Goal: Task Accomplishment & Management: Complete application form

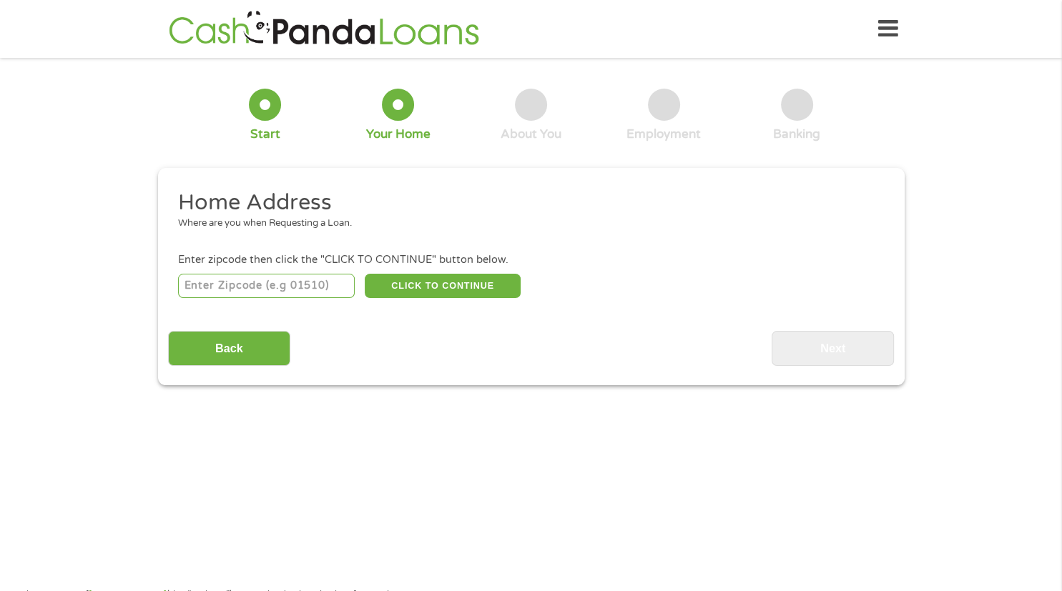
click at [254, 287] on input "number" at bounding box center [266, 286] width 177 height 24
type input "08831"
click at [454, 295] on button "CLICK TO CONTINUE" at bounding box center [443, 286] width 156 height 24
type input "08831"
type input "[GEOGRAPHIC_DATA]"
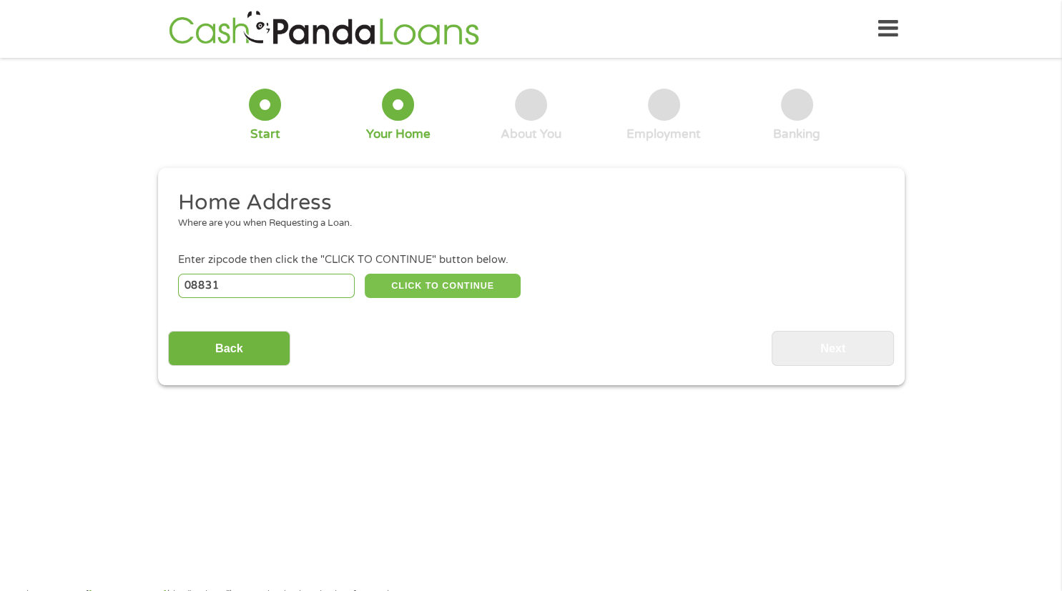
select select "[US_STATE]"
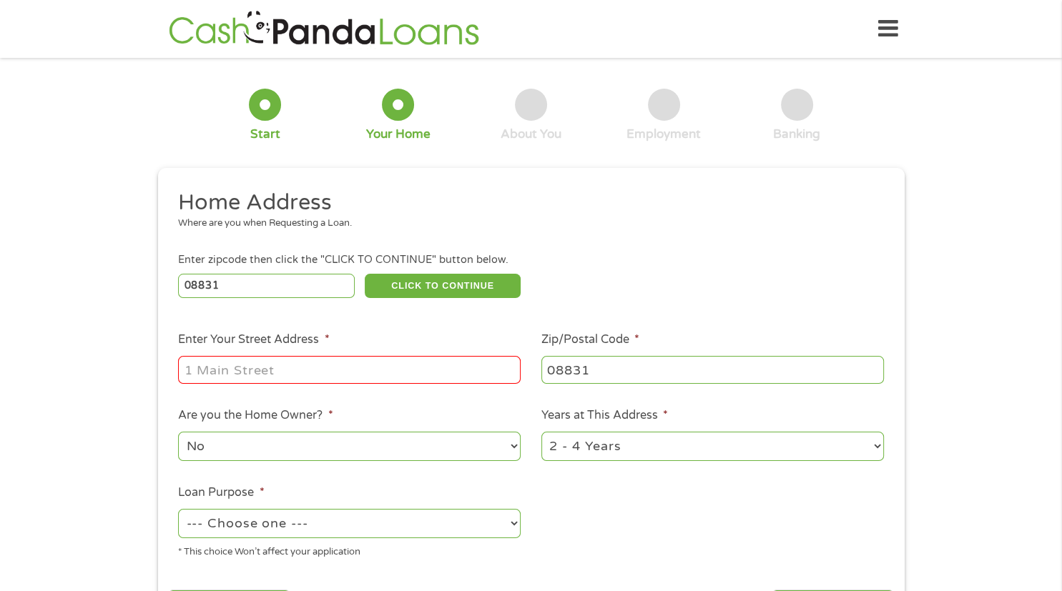
click at [299, 383] on input "Enter Your Street Address *" at bounding box center [349, 369] width 342 height 27
click at [313, 372] on input "Enter Your Street Address *" at bounding box center [349, 369] width 342 height 27
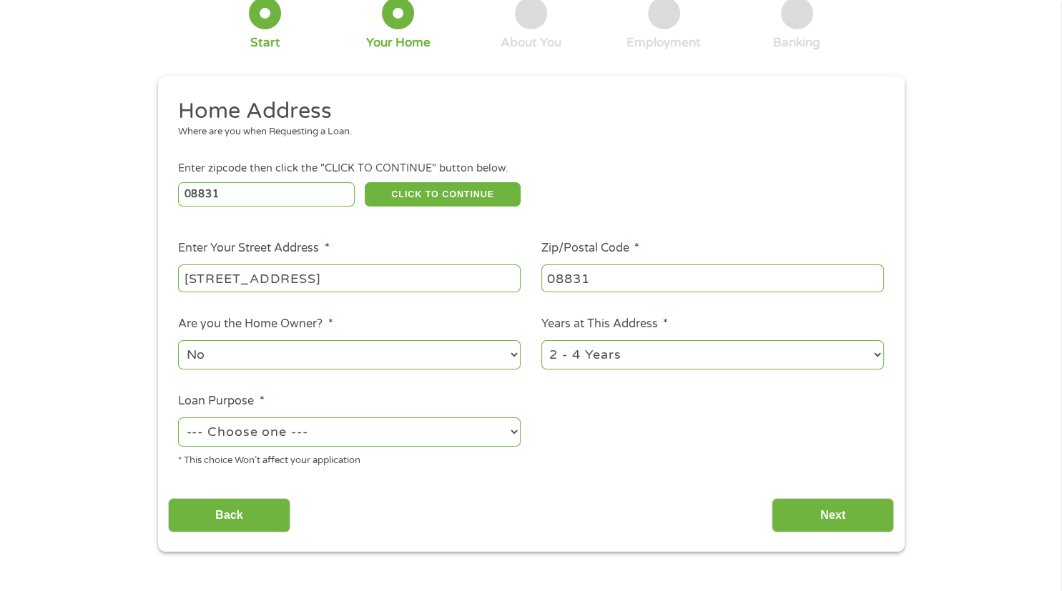
scroll to position [93, 0]
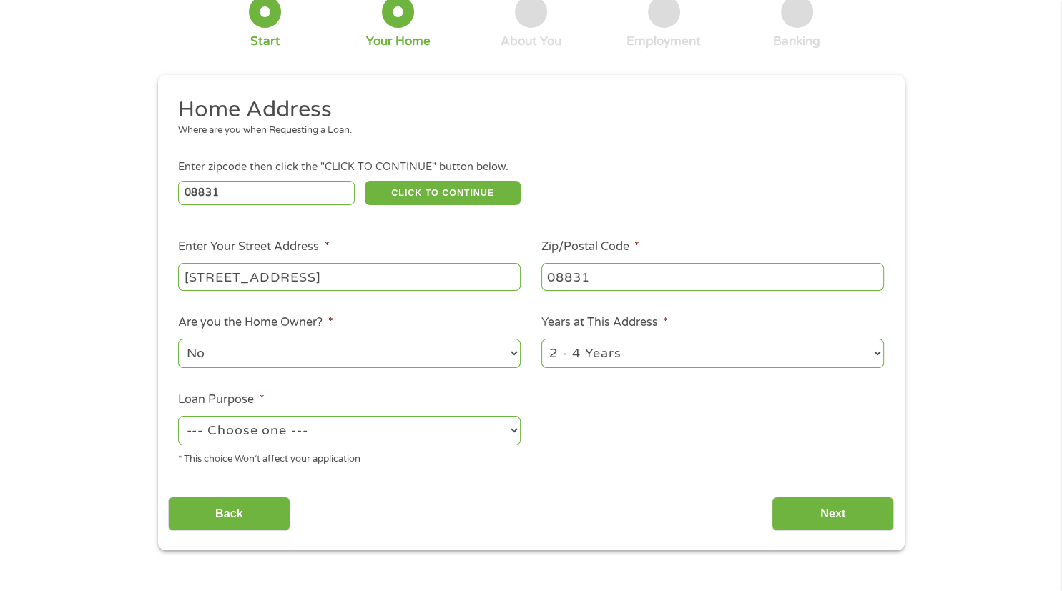
type input "[STREET_ADDRESS]"
select select "60months"
click option "Over 4 Years" at bounding box center [0, 0] width 0 height 0
click at [178, 416] on select "--- Choose one --- Pay Bills Debt Consolidation Home Improvement Major Purchase…" at bounding box center [349, 430] width 342 height 29
select select "shorttermcash"
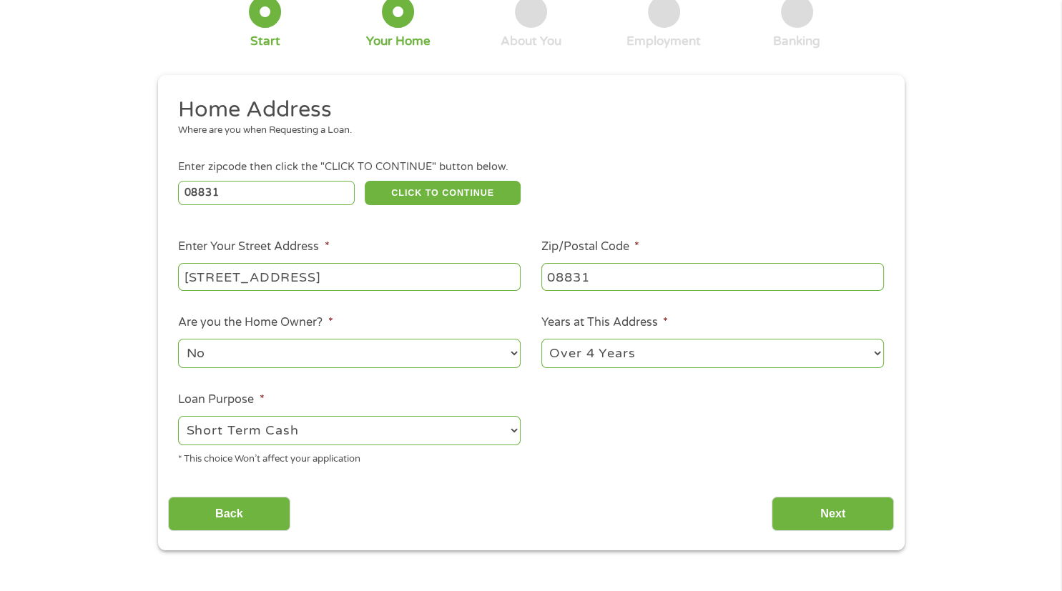
click option "Short Term Cash" at bounding box center [0, 0] width 0 height 0
click at [835, 521] on input "Next" at bounding box center [832, 514] width 122 height 35
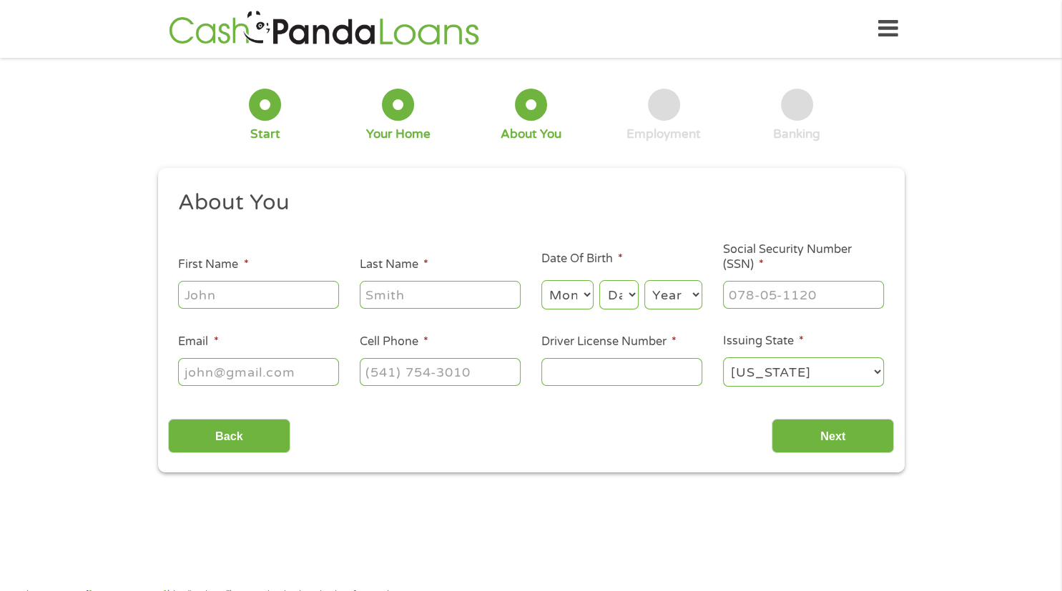
scroll to position [0, 0]
